Goal: Transaction & Acquisition: Purchase product/service

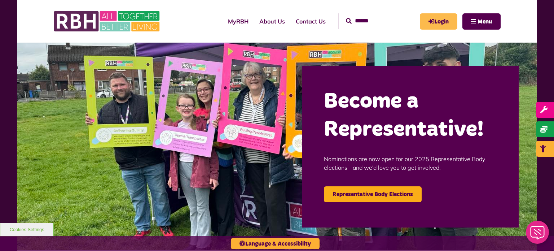
click at [434, 17] on link "Login" at bounding box center [439, 21] width 38 height 16
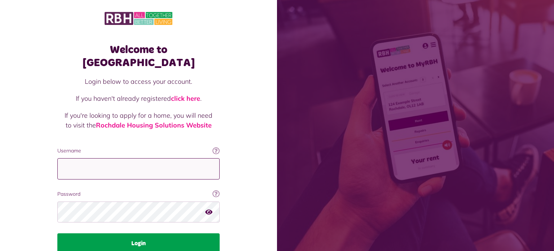
type input "**********"
click at [134, 233] on button "Login" at bounding box center [138, 243] width 162 height 20
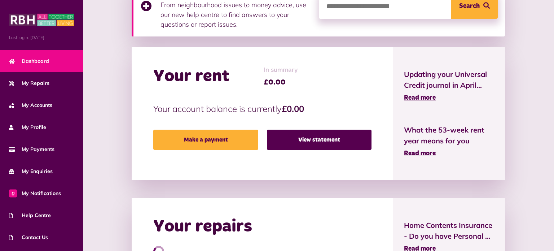
scroll to position [185, 0]
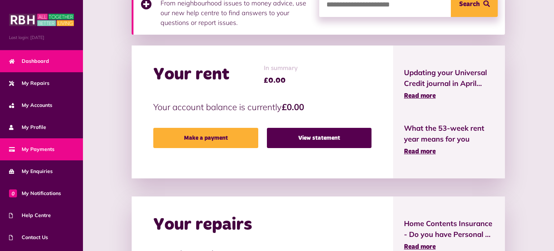
click at [52, 144] on link "My Payments" at bounding box center [41, 149] width 83 height 22
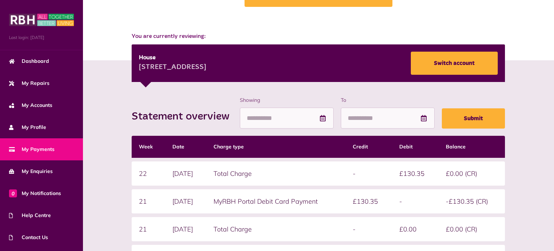
scroll to position [60, 0]
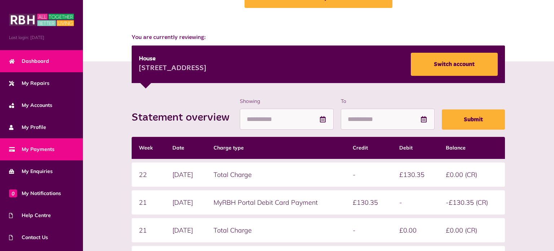
click at [41, 63] on span "Dashboard" at bounding box center [29, 61] width 40 height 8
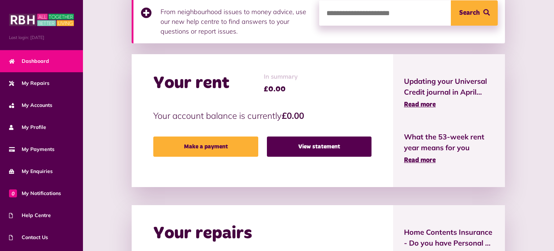
scroll to position [177, 0]
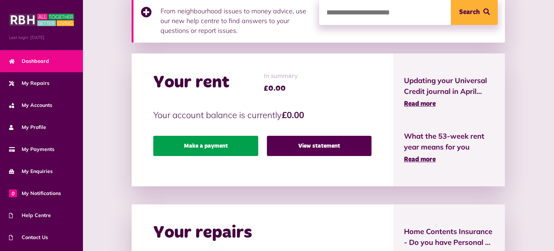
click at [204, 146] on link "Make a payment" at bounding box center [205, 146] width 105 height 20
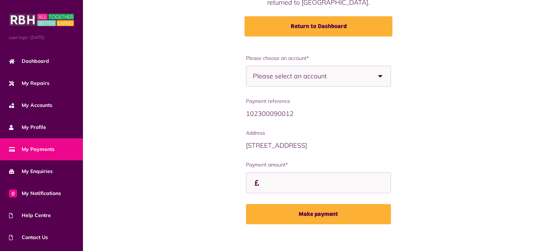
scroll to position [84, 0]
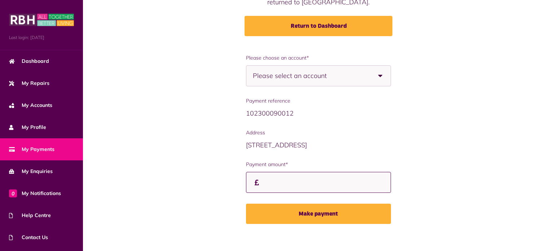
click at [334, 179] on input "Payment amount*" at bounding box center [318, 182] width 145 height 21
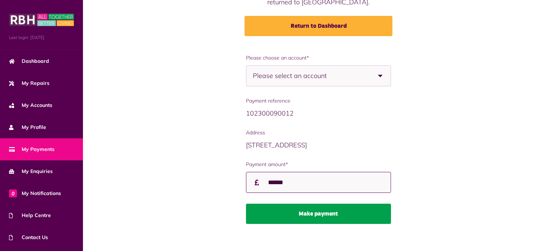
type input "******"
click at [328, 214] on button "Make payment" at bounding box center [318, 214] width 145 height 20
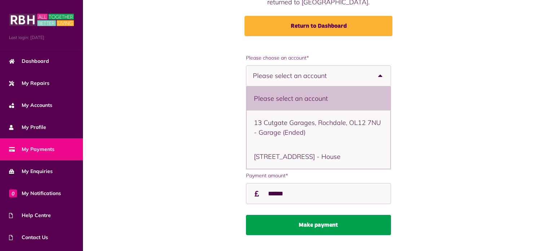
scroll to position [100, 0]
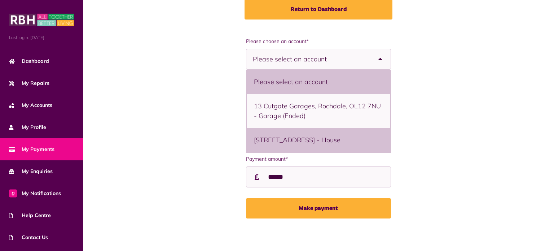
click at [291, 143] on li "[STREET_ADDRESS] - House" at bounding box center [319, 140] width 144 height 24
select select "**********"
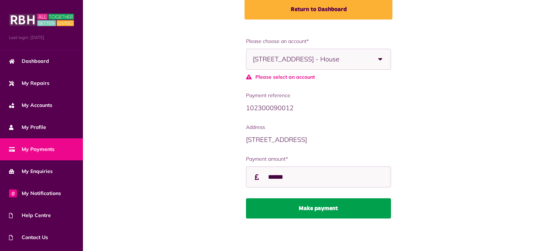
click at [309, 205] on button "Make payment" at bounding box center [318, 208] width 145 height 20
